Goal: Use online tool/utility: Utilize a website feature to perform a specific function

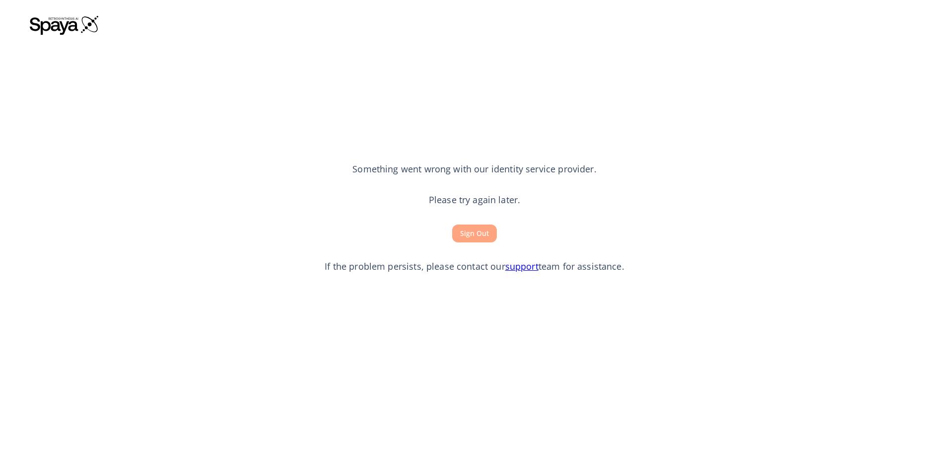
click at [492, 240] on button "Sign Out" at bounding box center [474, 233] width 45 height 18
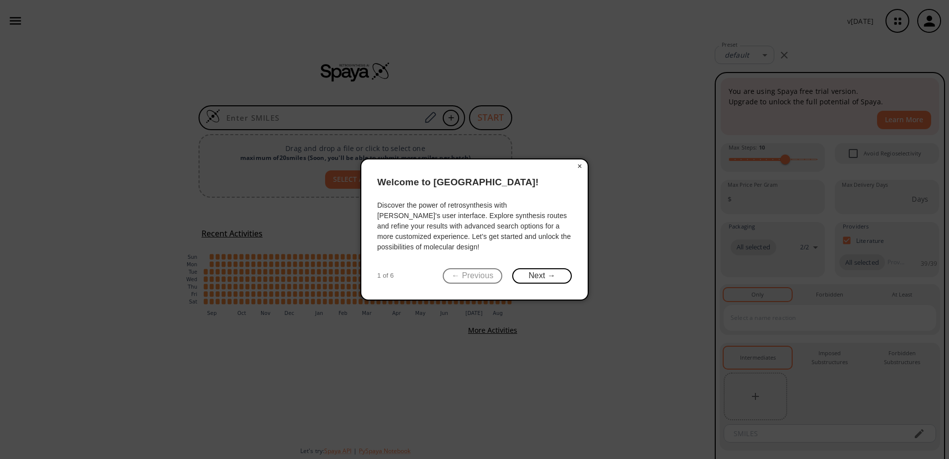
click at [579, 164] on button "×" at bounding box center [580, 166] width 16 height 14
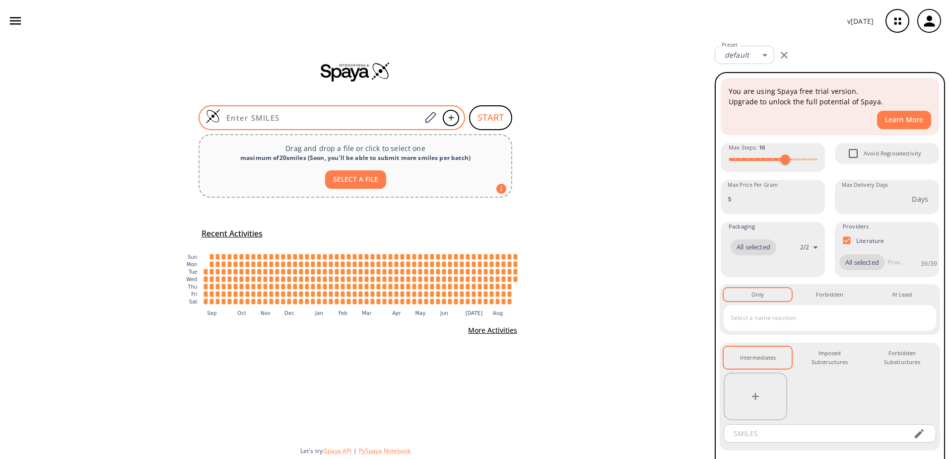
click at [396, 122] on input at bounding box center [320, 118] width 201 height 10
paste input "O=C(N(N=C1C(=O)OCC)C(N2C)=C1[N+]([O-])=O)C(=CC(=C1)NC(=O)OC(C)(C)C)C2=C1N=[N+]=…"
type input "O=C(N(N=C1C(=O)OCC)C(N2C)=C1[N+]([O-])=O)C(=CC(=C1)NC(=O)OC(C)(C)C)C2=C1N=[N+]=…"
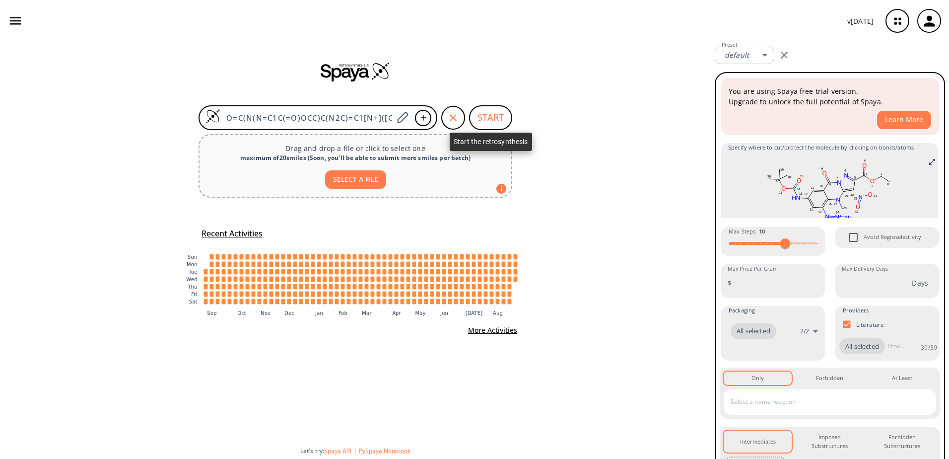
click at [493, 116] on button "START" at bounding box center [490, 117] width 43 height 25
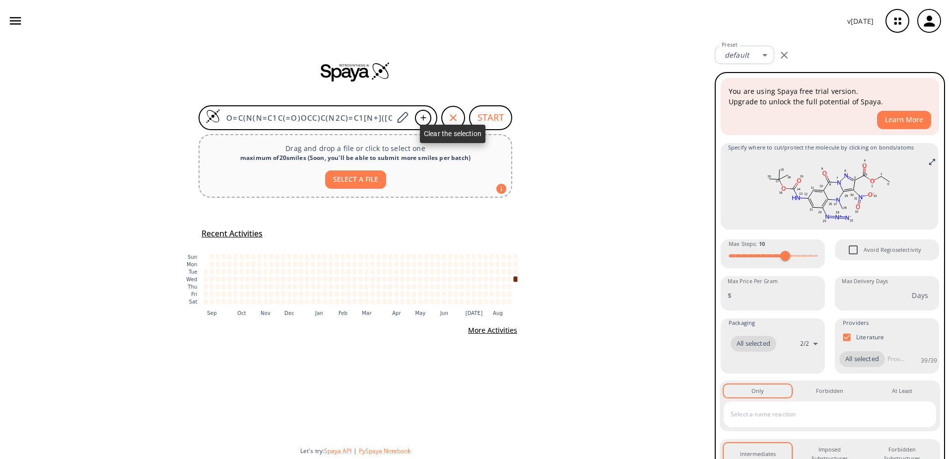
click at [454, 115] on icon "button" at bounding box center [453, 118] width 12 height 12
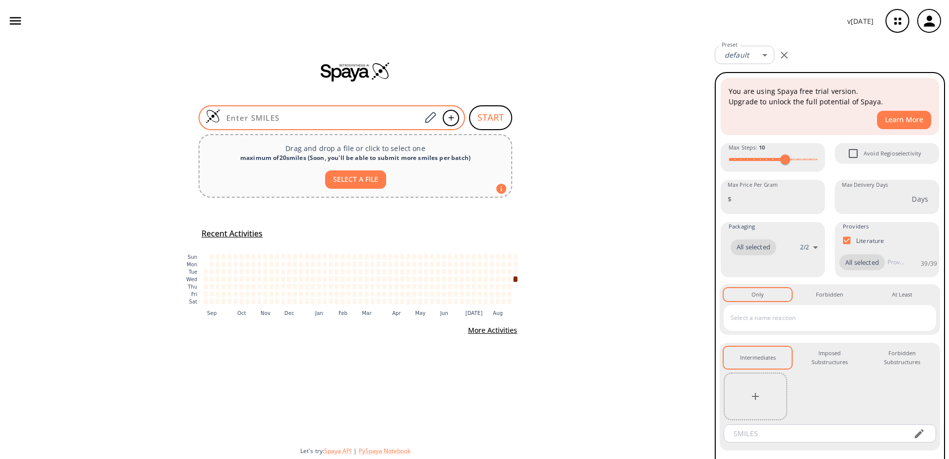
click at [372, 119] on input at bounding box center [320, 118] width 201 height 10
paste input "BrC(=CC(=C1N(C)C2=C3[N+](=O)[O-])N=[N+]=[N-])C=C1C(=O)N2N=C3C(=O)OCC"
type input "BrC(=CC(=C1N(C)C2=C3[N+](=O)[O-])N=[N+]=[N-])C=C1C(=O)N2N=C3C(=O)OCC"
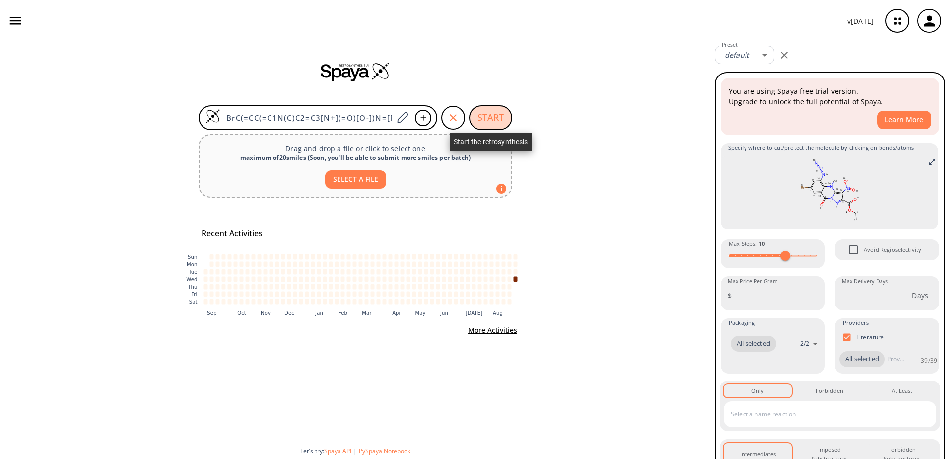
click at [486, 112] on button "START" at bounding box center [490, 117] width 43 height 25
